Goal: Task Accomplishment & Management: Complete application form

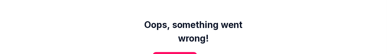
click at [275, 35] on div "Oops, something went wrong! Go back home Try Again" at bounding box center [193, 40] width 387 height 80
